Goal: Task Accomplishment & Management: Complete application form

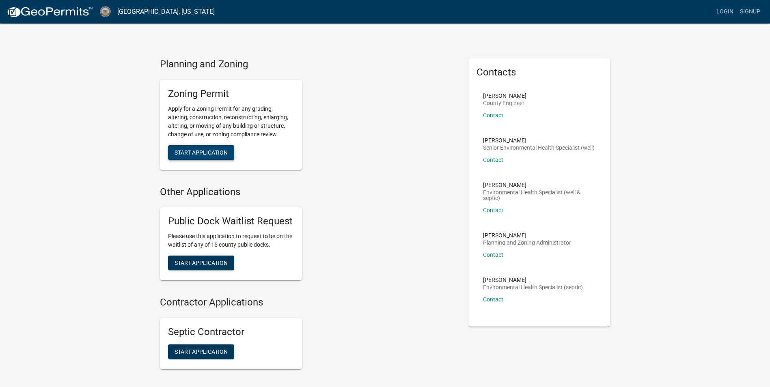
click at [189, 151] on span "Start Application" at bounding box center [201, 152] width 53 height 6
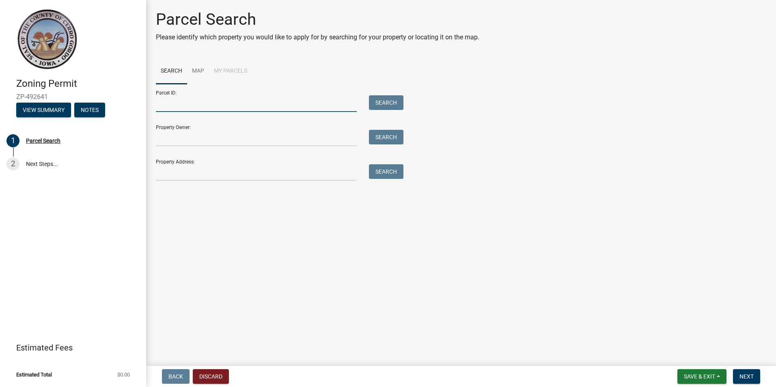
click at [198, 106] on input "Parcel ID:" at bounding box center [256, 103] width 201 height 17
paste input "032137600400"
type input "032137600400"
click at [211, 139] on input "Property Owner:" at bounding box center [256, 138] width 201 height 17
click at [217, 139] on input "Property Owner:" at bounding box center [256, 138] width 201 height 17
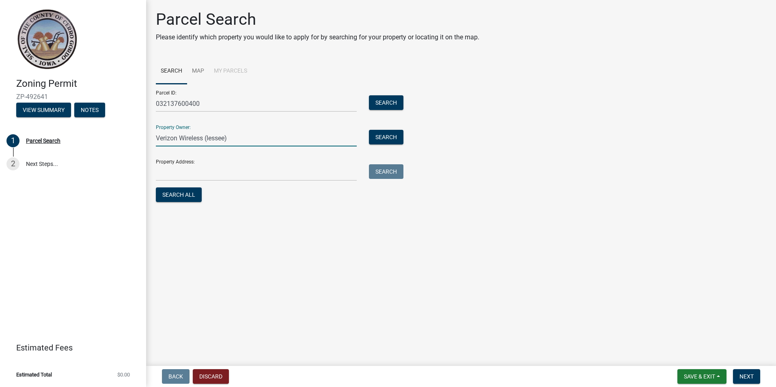
type input "Verizon Wireless (lessee)"
click at [199, 174] on input "Property Address:" at bounding box center [256, 172] width 201 height 17
paste input "[STREET_ADDRESS]"
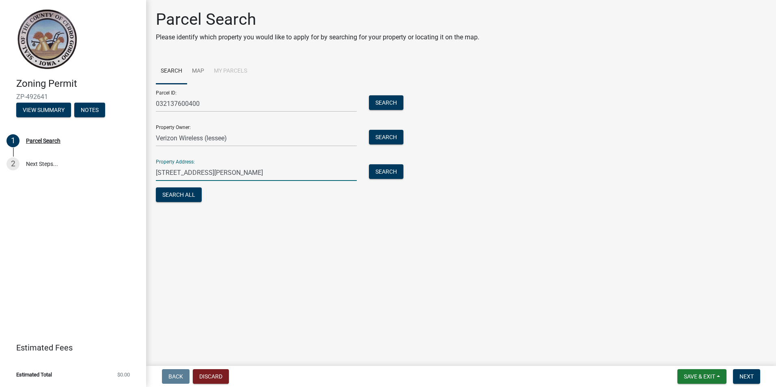
click at [214, 173] on input "[STREET_ADDRESS][PERSON_NAME]" at bounding box center [256, 172] width 201 height 17
click at [305, 171] on input "[STREET_ADDRESS]" at bounding box center [256, 172] width 201 height 17
type input "[STREET_ADDRESS]"
click at [755, 374] on button "Next" at bounding box center [746, 377] width 27 height 15
click at [164, 193] on button "Search All" at bounding box center [179, 195] width 46 height 15
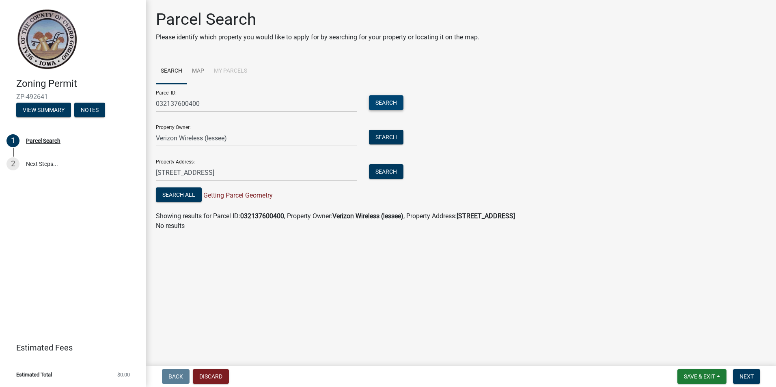
click at [385, 106] on button "Search" at bounding box center [386, 102] width 35 height 15
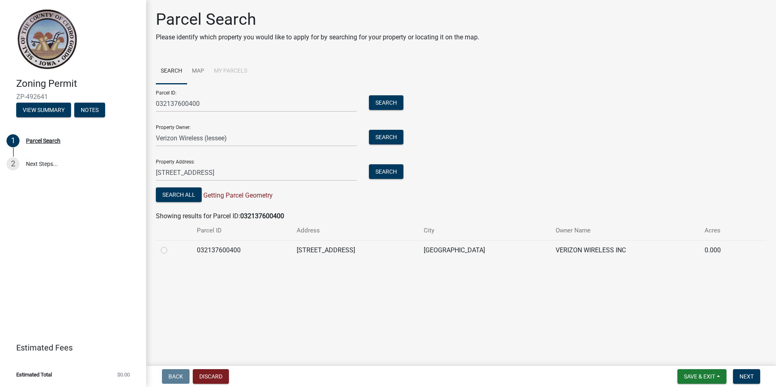
click at [171, 246] on label at bounding box center [171, 246] width 0 height 0
click at [171, 249] on input "radio" at bounding box center [173, 248] width 5 height 5
radio input "true"
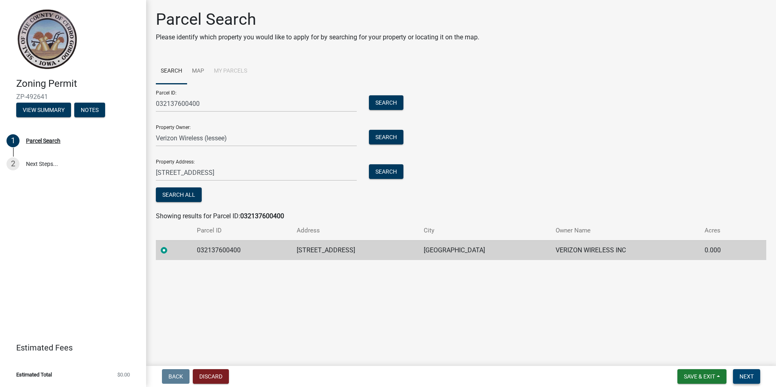
click at [754, 377] on span "Next" at bounding box center [747, 377] width 14 height 6
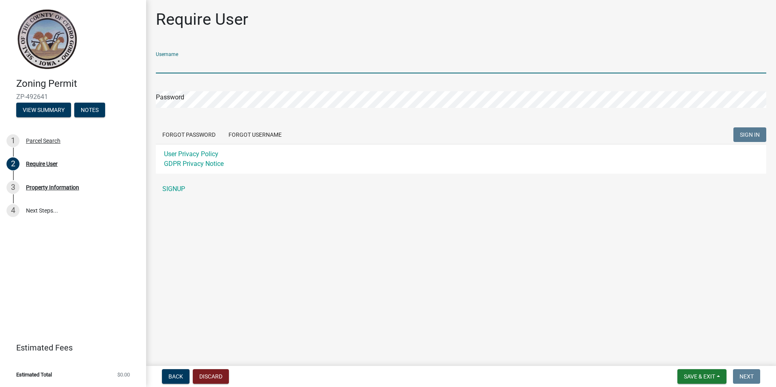
click at [201, 69] on input "Username" at bounding box center [461, 65] width 611 height 17
click at [176, 186] on div "Username Password Forgot Password Forgot Username SIGN IN User Privacy Policy G…" at bounding box center [461, 121] width 611 height 152
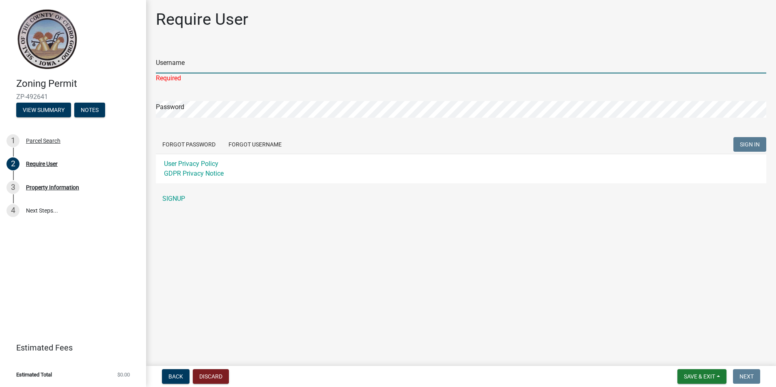
click at [191, 59] on input "Username" at bounding box center [461, 65] width 611 height 17
click at [177, 195] on link "SIGNUP" at bounding box center [461, 199] width 611 height 16
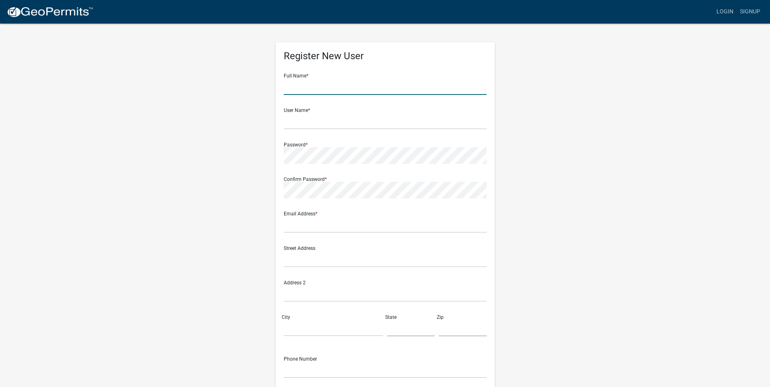
click at [352, 88] on input "text" at bounding box center [385, 86] width 203 height 17
type input "[PERSON_NAME]"
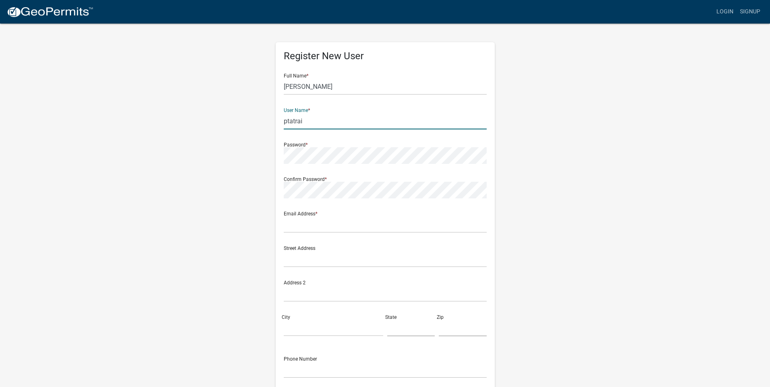
type input "ptatrai"
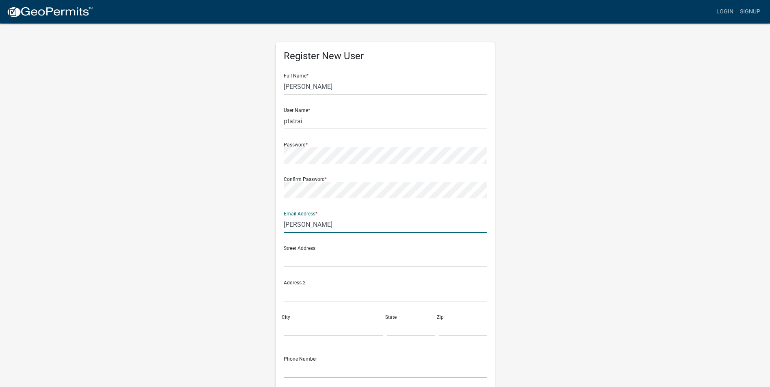
type input "[PERSON_NAME][EMAIL_ADDRESS][PERSON_NAME][DOMAIN_NAME]"
click at [290, 262] on input "text" at bounding box center [385, 259] width 203 height 17
click at [285, 259] on input "text" at bounding box center [385, 259] width 203 height 17
paste input "[STREET_ADDRESS]"
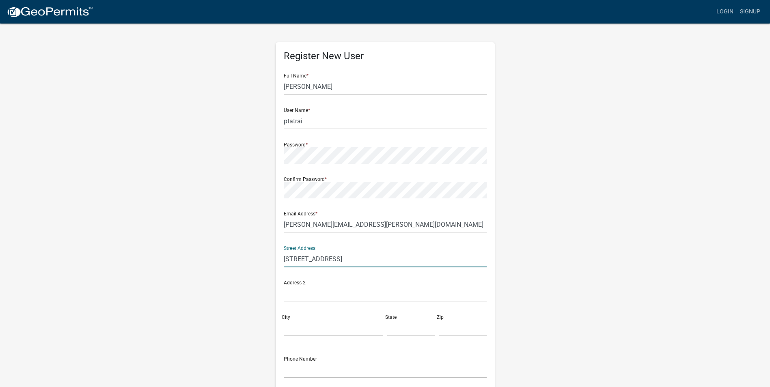
type input "[STREET_ADDRESS]"
click at [305, 296] on input "text" at bounding box center [385, 293] width 203 height 17
paste input "[GEOGRAPHIC_DATA]"
type input "[GEOGRAPHIC_DATA]"
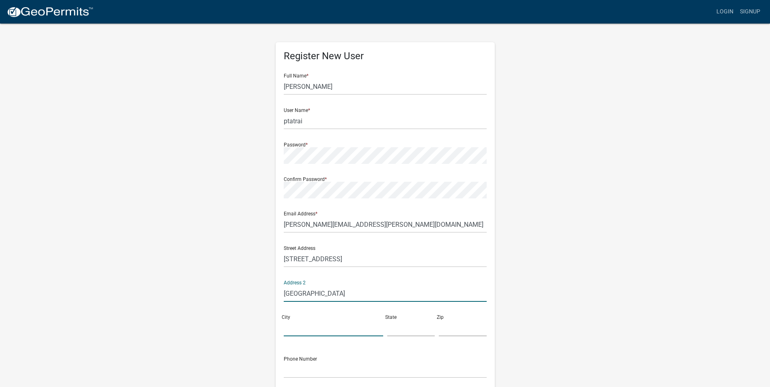
click at [301, 330] on input "City" at bounding box center [333, 328] width 99 height 17
type input "Austin"
type input "[GEOGRAPHIC_DATA]"
type input "78738"
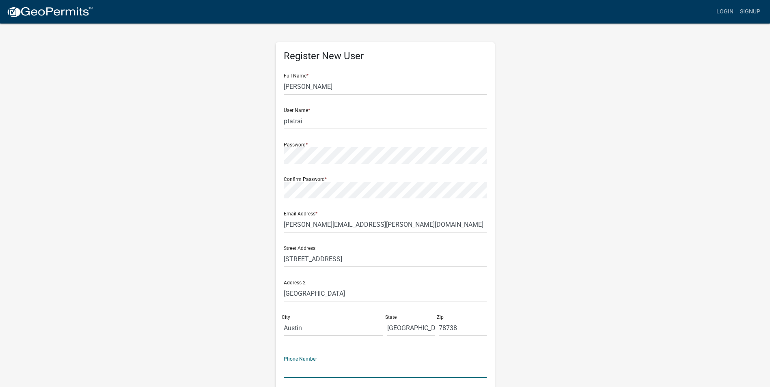
click at [315, 371] on input "text" at bounding box center [385, 370] width 203 height 17
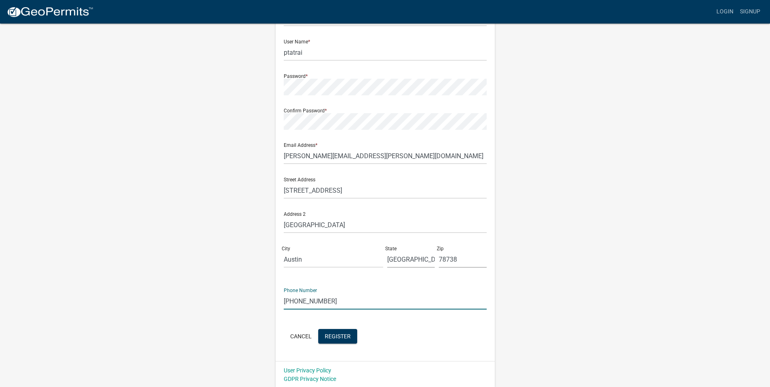
scroll to position [70, 0]
type input "[PHONE_NUMBER]"
drag, startPoint x: 338, startPoint y: 335, endPoint x: 390, endPoint y: 331, distance: 52.5
click at [338, 335] on span "Register" at bounding box center [338, 335] width 26 height 6
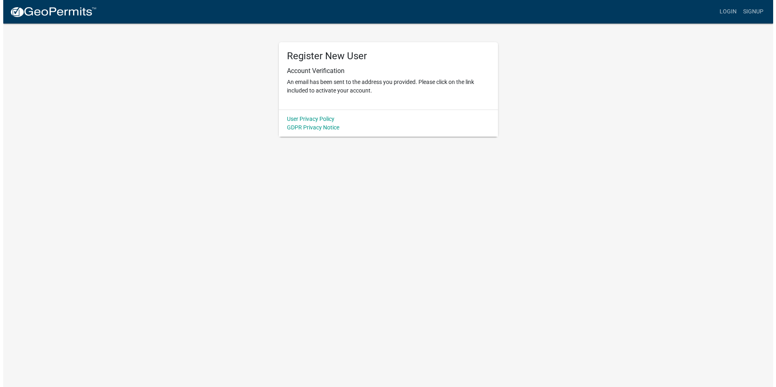
scroll to position [0, 0]
